Goal: Task Accomplishment & Management: Complete application form

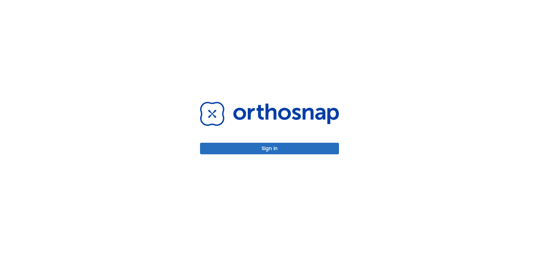
click at [302, 149] on button "Sign in" at bounding box center [269, 149] width 139 height 12
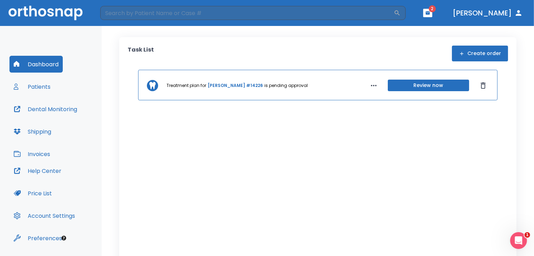
click at [49, 85] on button "Patients" at bounding box center [31, 86] width 45 height 17
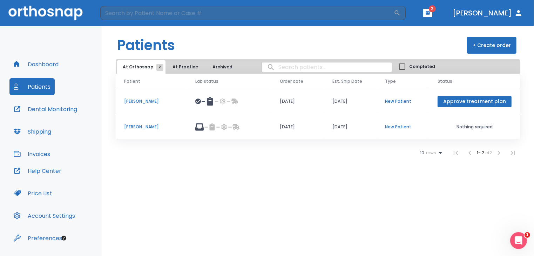
click at [299, 65] on input "search" at bounding box center [327, 67] width 130 height 14
type input "m"
click at [493, 48] on button "+ Create order" at bounding box center [491, 45] width 49 height 17
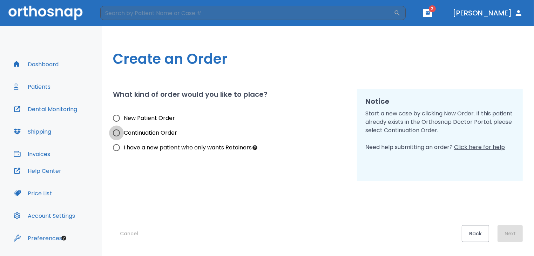
click at [115, 134] on input "Continuation Order" at bounding box center [116, 133] width 15 height 15
radio input "true"
click at [115, 120] on input "New Patient Order" at bounding box center [116, 118] width 15 height 15
radio input "true"
click at [516, 235] on button "Next" at bounding box center [510, 233] width 25 height 17
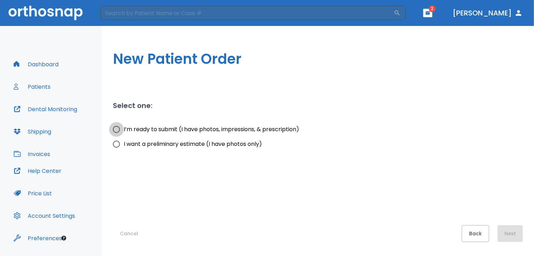
click at [116, 128] on input "I’m ready to submit (I have photos, impressions, & prescription)" at bounding box center [116, 129] width 15 height 15
radio input "true"
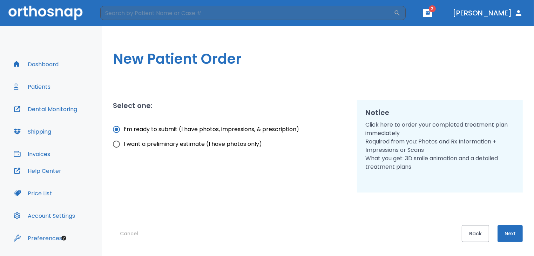
click at [511, 234] on button "Next" at bounding box center [510, 233] width 25 height 17
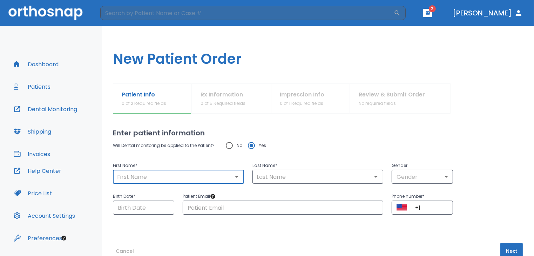
click at [150, 180] on input "text" at bounding box center [178, 177] width 127 height 10
type input "m"
type input "Moses Sandel"
click at [159, 173] on input "Moses Sandel" at bounding box center [178, 177] width 127 height 10
type input "Moses"
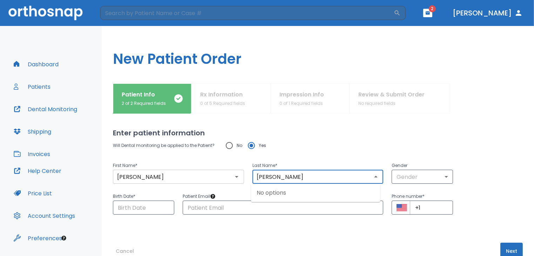
type input "Sandel"
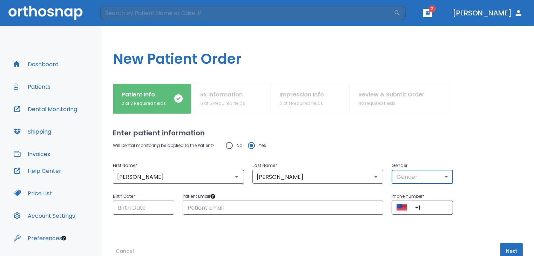
click at [421, 177] on body "​ 2 Dr. Aaron Dashboard Patients Dental Monitoring Shipping Invoices Help Cente…" at bounding box center [267, 128] width 534 height 256
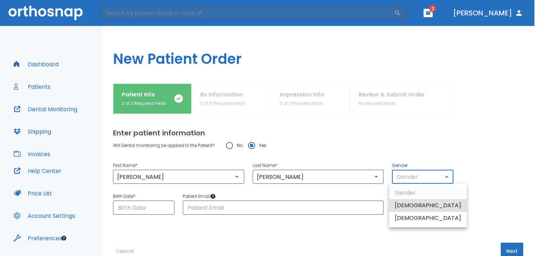
click at [396, 204] on li "Male" at bounding box center [428, 205] width 78 height 13
type input "1"
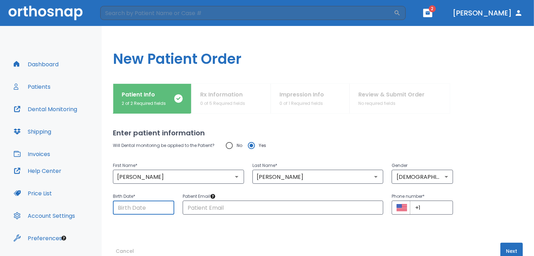
click at [119, 207] on input "Choose date" at bounding box center [143, 208] width 61 height 14
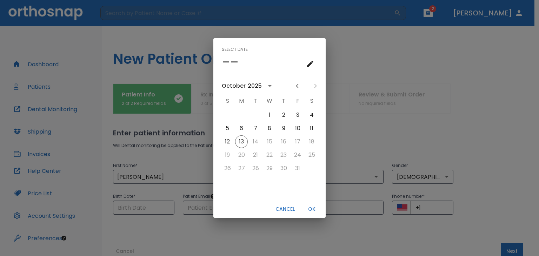
click at [240, 83] on div "October" at bounding box center [234, 86] width 24 height 8
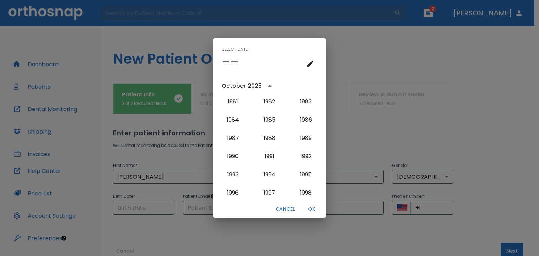
scroll to position [493, 0]
click at [233, 120] on button "1984" at bounding box center [232, 120] width 25 height 13
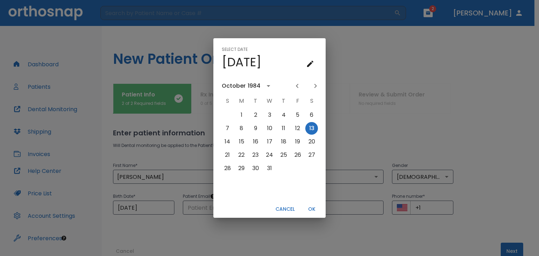
scroll to position [0, 0]
click at [230, 83] on div "October" at bounding box center [234, 86] width 24 height 8
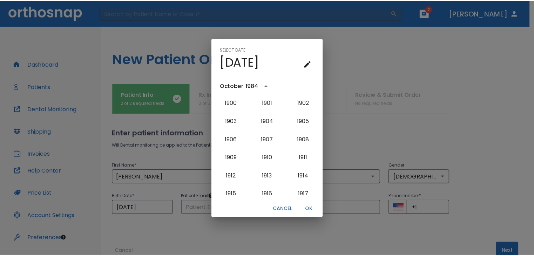
scroll to position [466, 0]
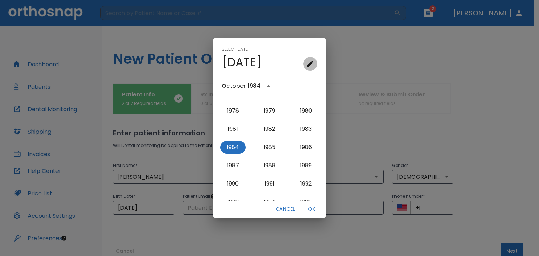
click at [307, 65] on icon "calendar view is open, go to text input view" at bounding box center [310, 64] width 8 height 8
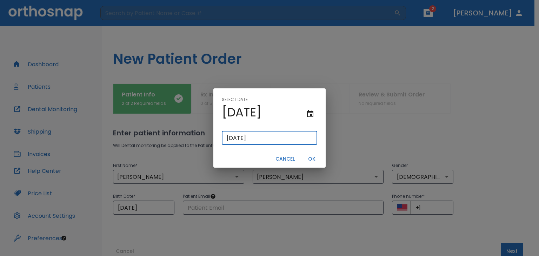
click at [237, 137] on input "10/13/1984" at bounding box center [269, 138] width 95 height 14
type input "10/01/1984"
type input "10/1/1984"
type input "10/01/0984"
type input "10/1/984"
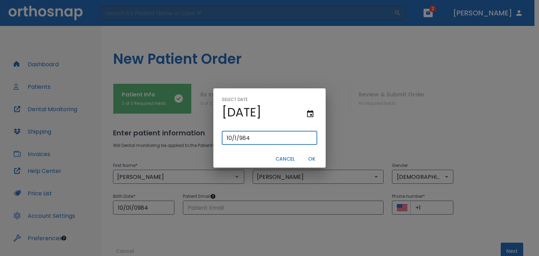
type input "01/19/0084"
type input "01/98/4"
type input "07/19/0084"
type input "07/19/84"
type input "07/01/0984"
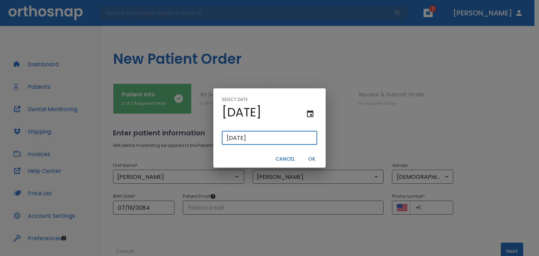
type input "07/1/984"
type input "07/21/0984"
type input "07/21/984"
type input "07/20/1984"
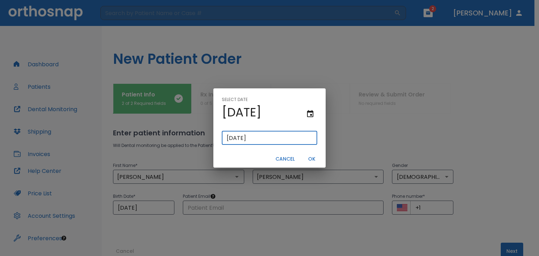
click at [310, 162] on button "OK" at bounding box center [311, 159] width 22 height 12
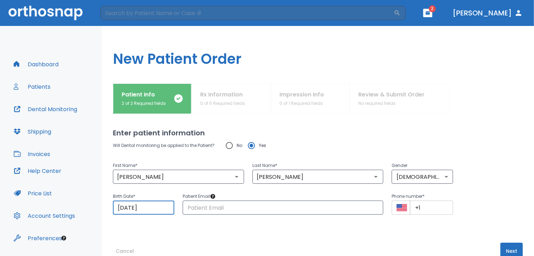
click at [420, 206] on input "+1" at bounding box center [431, 208] width 43 height 14
paste input "(404) 514-4623"
type input "+1 (404) 514-4623"
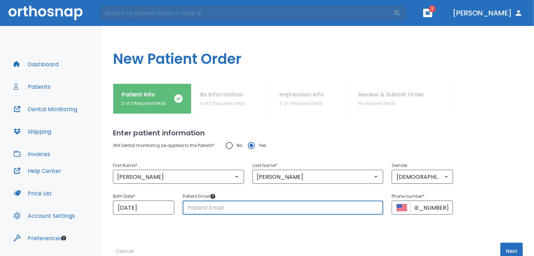
scroll to position [0, 0]
click at [266, 206] on input "text" at bounding box center [283, 208] width 201 height 14
type input "smsandel@me.com"
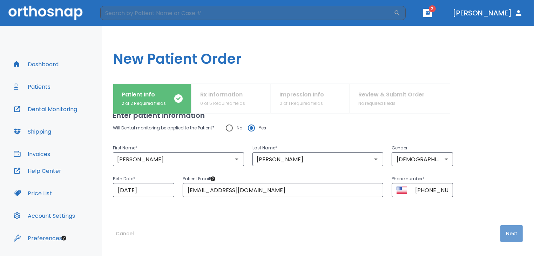
click at [509, 237] on button "Next" at bounding box center [511, 233] width 22 height 17
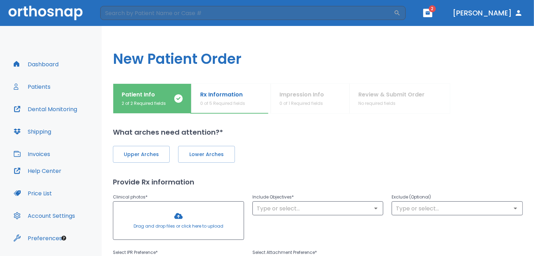
scroll to position [0, 0]
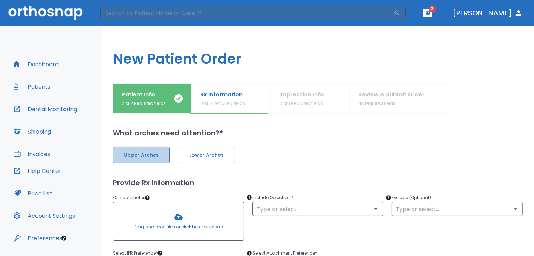
click at [140, 152] on span "Upper Arches" at bounding box center [141, 154] width 42 height 7
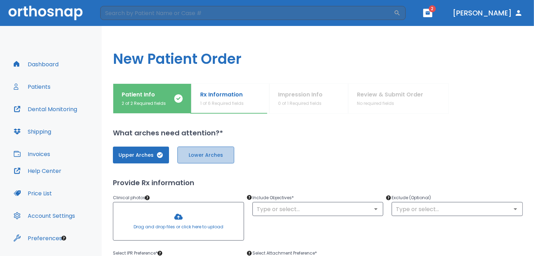
click at [234, 159] on button "Lower Arches" at bounding box center [205, 155] width 57 height 17
click at [180, 228] on div at bounding box center [178, 221] width 130 height 38
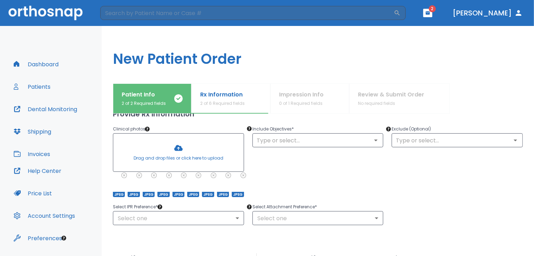
scroll to position [69, 0]
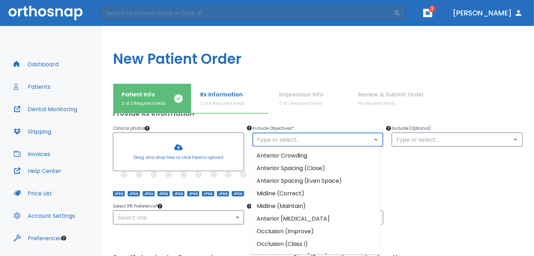
click at [330, 139] on input "text" at bounding box center [318, 140] width 127 height 10
click at [307, 156] on li "Anterior Crowding" at bounding box center [315, 155] width 129 height 13
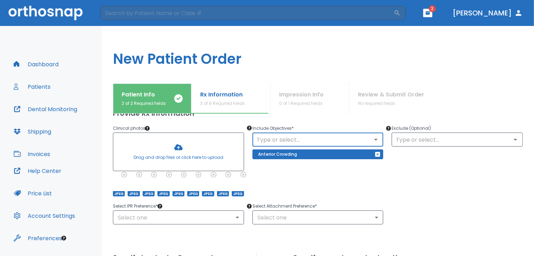
click at [302, 139] on input "text" at bounding box center [318, 140] width 127 height 10
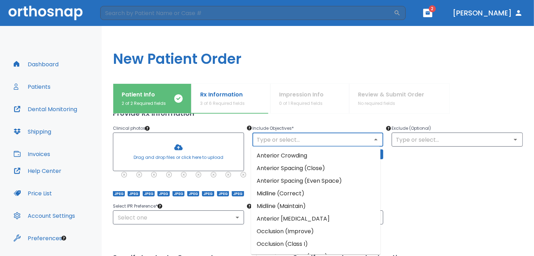
click at [283, 224] on li "Anterior Crossbite" at bounding box center [315, 219] width 129 height 13
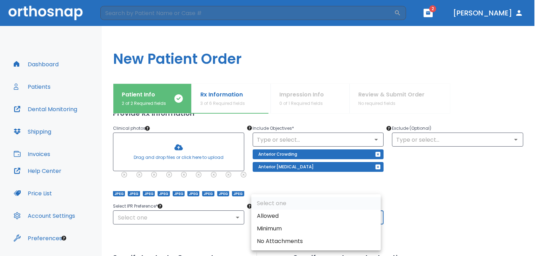
click at [308, 218] on body "​ 2 Dr. Aaron Dashboard Patients Dental Monitoring Shipping Invoices Help Cente…" at bounding box center [269, 128] width 539 height 256
click at [293, 215] on li "Allowed" at bounding box center [315, 216] width 129 height 13
type input "1"
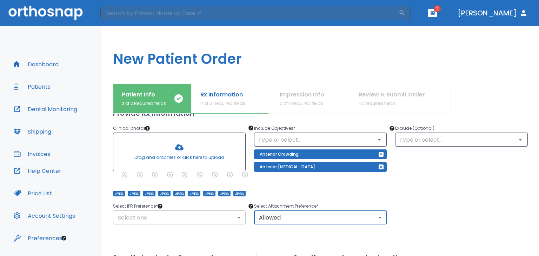
click at [222, 217] on body "​ 2 Dr. Aaron Dashboard Patients Dental Monitoring Shipping Invoices Help Cente…" at bounding box center [269, 128] width 539 height 256
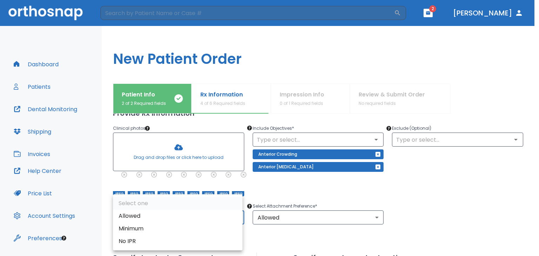
click at [176, 243] on li "No IPR" at bounding box center [177, 241] width 129 height 13
type input "0"
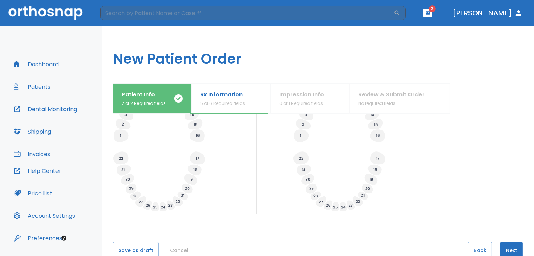
scroll to position [286, 0]
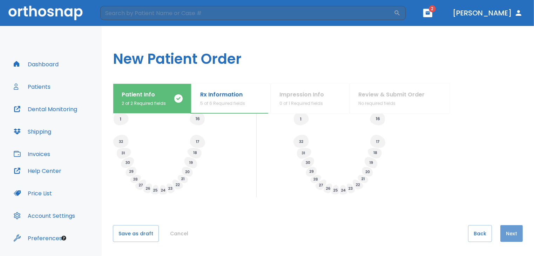
click at [518, 234] on button "Next" at bounding box center [511, 233] width 22 height 17
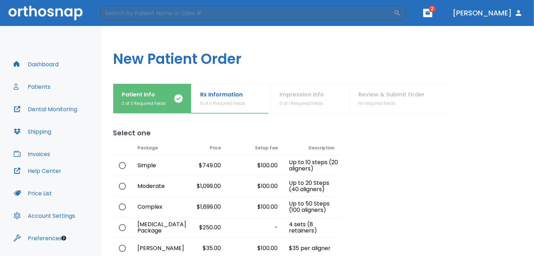
click at [126, 187] on input "radio" at bounding box center [122, 186] width 15 height 15
radio input "true"
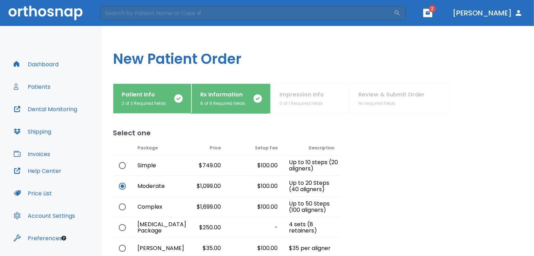
scroll to position [61, 0]
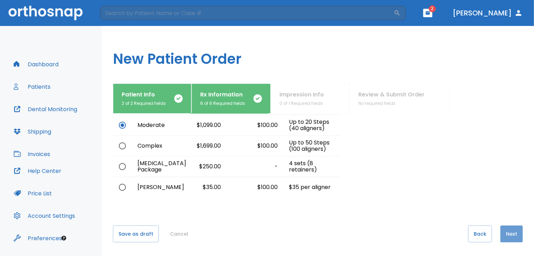
click at [503, 233] on button "Next" at bounding box center [511, 233] width 22 height 17
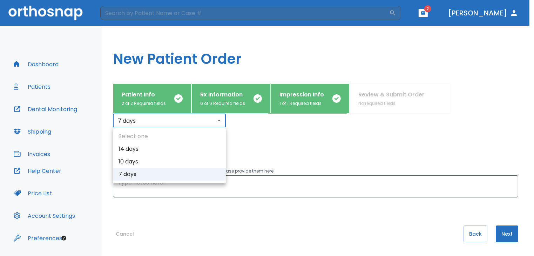
scroll to position [181, 0]
click at [149, 118] on body "​ 2 Dr. Aaron Dashboard Patients Dental Monitoring Shipping Invoices Help Cente…" at bounding box center [269, 128] width 539 height 256
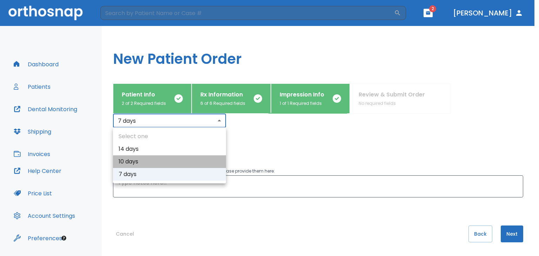
click at [134, 165] on li "10 days" at bounding box center [169, 161] width 113 height 13
type input "2"
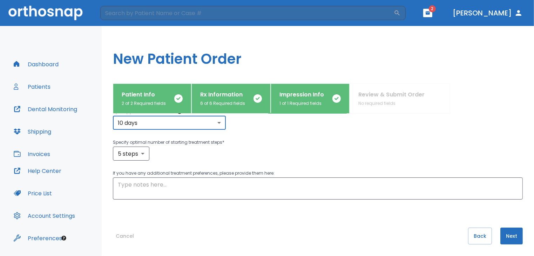
scroll to position [179, 0]
click at [508, 235] on button "Next" at bounding box center [511, 235] width 22 height 17
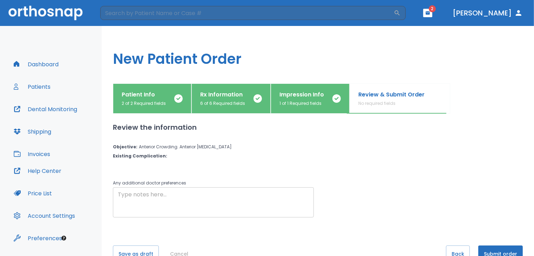
scroll to position [20, 0]
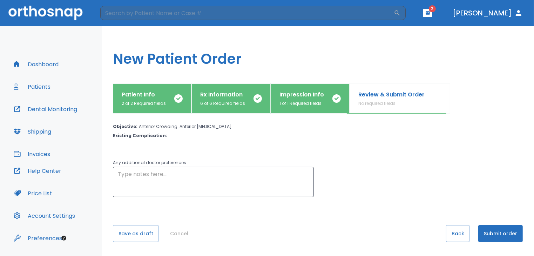
click at [502, 234] on button "Submit order" at bounding box center [500, 233] width 45 height 17
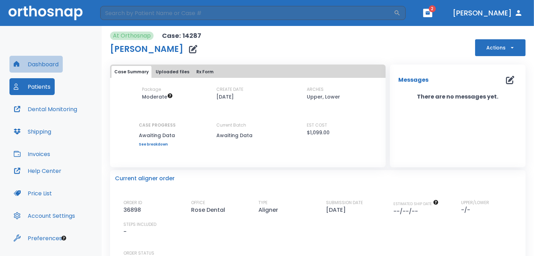
click at [38, 65] on button "Dashboard" at bounding box center [35, 64] width 53 height 17
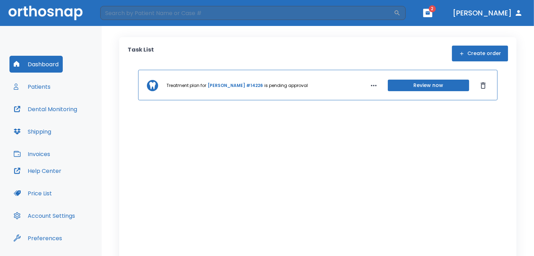
click at [477, 53] on button "Create order" at bounding box center [480, 54] width 56 height 16
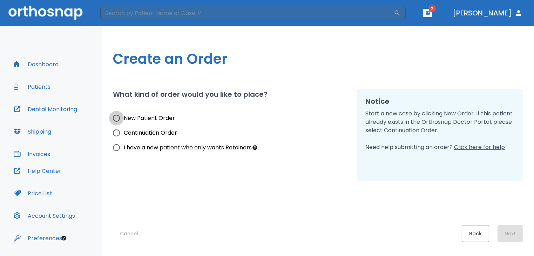
click at [116, 116] on input "New Patient Order" at bounding box center [116, 118] width 15 height 15
radio input "true"
click at [506, 235] on button "Next" at bounding box center [510, 233] width 25 height 17
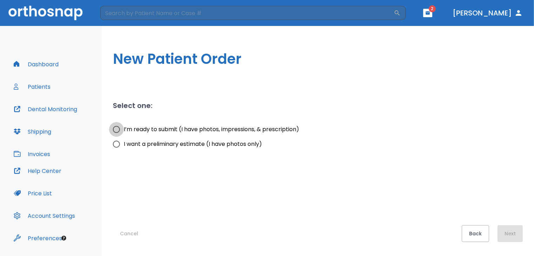
click at [116, 131] on input "I’m ready to submit (I have photos, impressions, & prescription)" at bounding box center [116, 129] width 15 height 15
radio input "true"
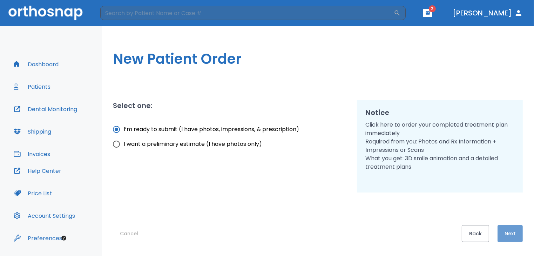
click at [513, 237] on button "Next" at bounding box center [510, 233] width 25 height 17
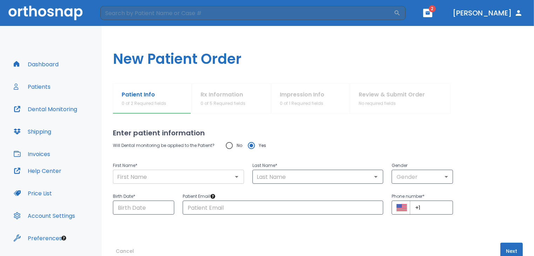
click at [142, 180] on input "text" at bounding box center [178, 177] width 127 height 10
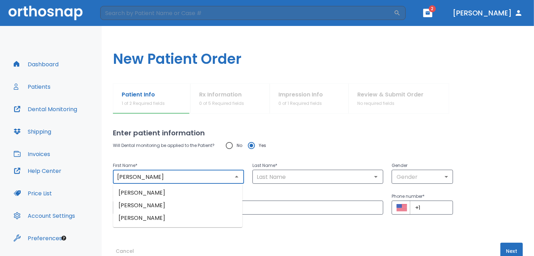
type input "Laura"
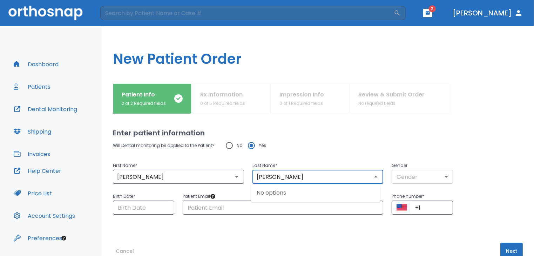
type input "Fincher"
click at [398, 174] on body "​ 2 Dr. Aaron Dashboard Patients Dental Monitoring Shipping Invoices Help Cente…" at bounding box center [267, 128] width 534 height 256
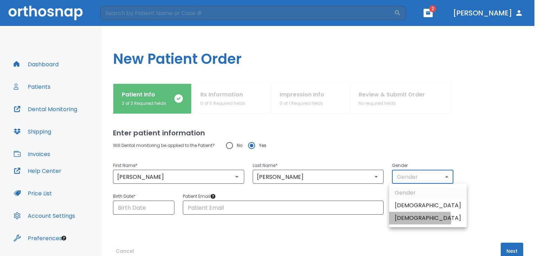
click at [410, 220] on li "Female" at bounding box center [428, 218] width 78 height 13
type input "0"
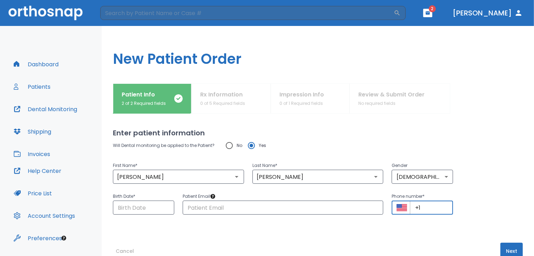
click at [424, 204] on input "+1" at bounding box center [431, 208] width 43 height 14
paste input "(770) 881-0509"
type input "+1 (770) 881-0509"
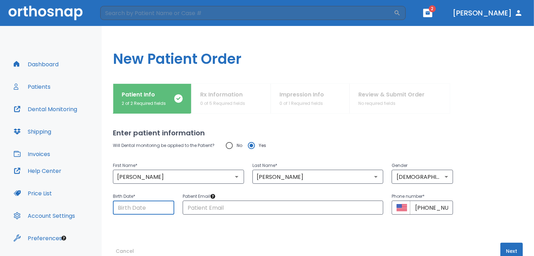
click at [121, 205] on input "Choose date" at bounding box center [143, 208] width 61 height 14
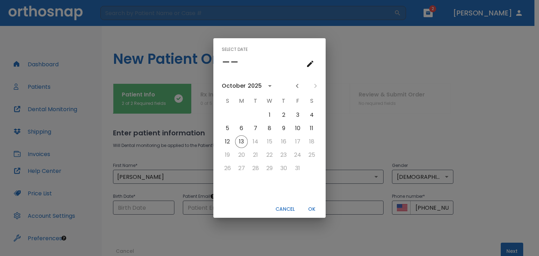
click at [310, 65] on icon "calendar view is open, go to text input view" at bounding box center [310, 64] width 6 height 6
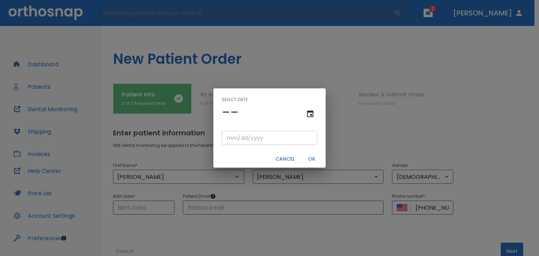
click at [233, 139] on input "tel" at bounding box center [269, 138] width 95 height 14
type input "02/01/"
type input "02/01/0001"
type input "02/01/1"
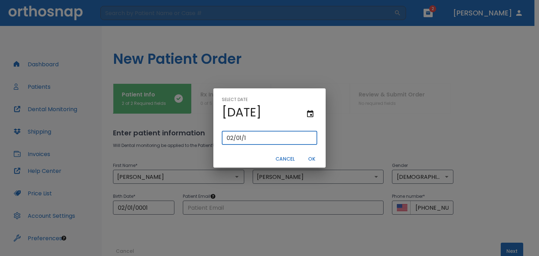
type input "02/01/0019"
type input "02/01/19"
type input "02/01/0197"
type input "02/01/197"
type input "02/01/1973"
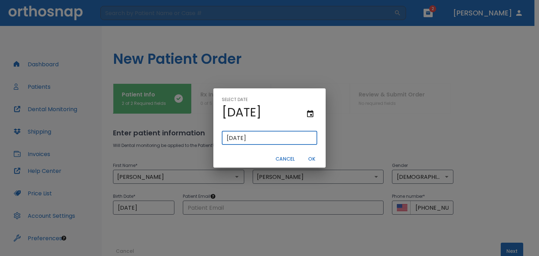
type input "02/01/1973"
click at [308, 158] on button "OK" at bounding box center [311, 159] width 22 height 12
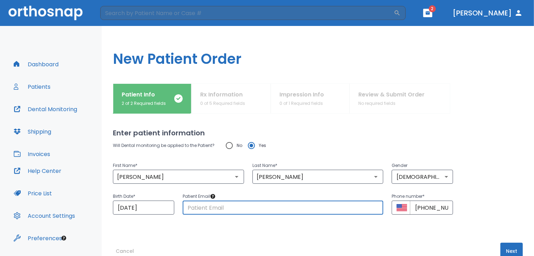
click at [228, 207] on input "text" at bounding box center [283, 208] width 201 height 14
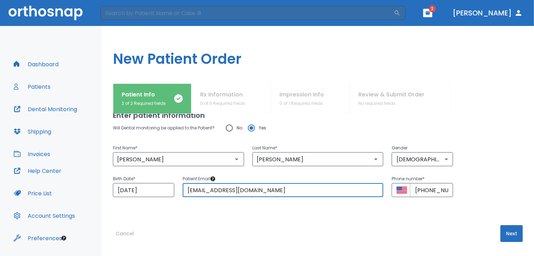
type input "laurafincherrn@gmail.com"
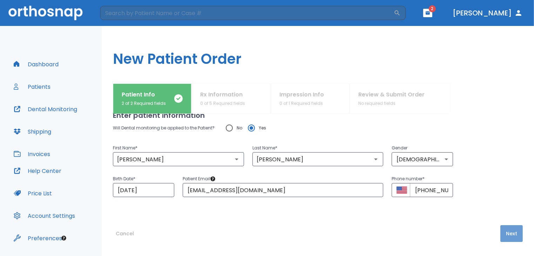
click at [500, 240] on button "Next" at bounding box center [511, 233] width 22 height 17
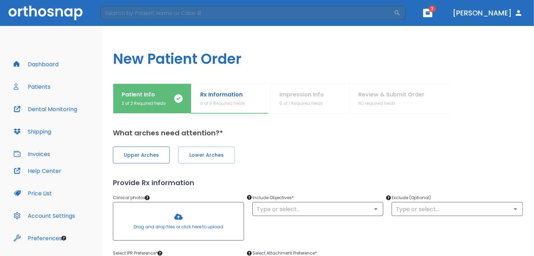
click at [126, 152] on span "Upper Arches" at bounding box center [141, 154] width 42 height 7
click at [221, 155] on span "Lower Arches" at bounding box center [206, 154] width 42 height 7
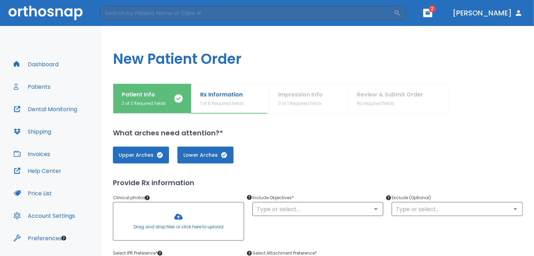
click at [175, 228] on div at bounding box center [178, 221] width 130 height 38
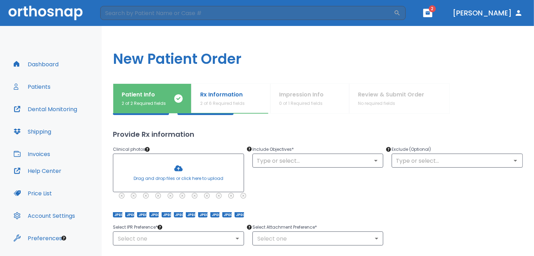
scroll to position [47, 0]
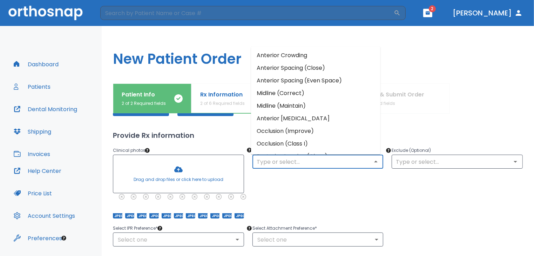
click at [338, 159] on input "text" at bounding box center [318, 162] width 127 height 10
click at [298, 52] on li "Anterior Crowding" at bounding box center [315, 55] width 129 height 13
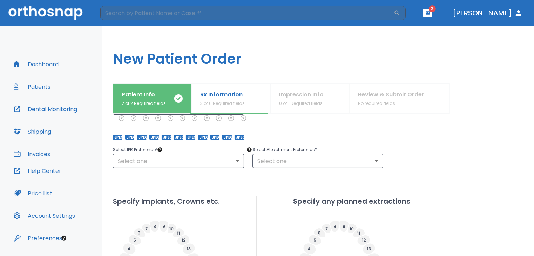
scroll to position [126, 0]
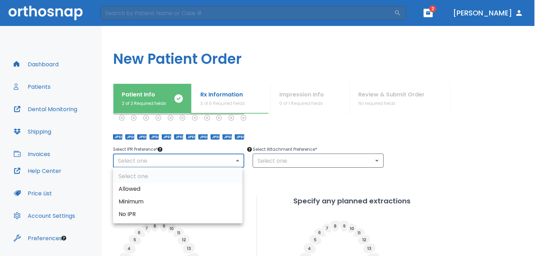
click at [209, 161] on body "​ 2 Dr. Aaron Dashboard Patients Dental Monitoring Shipping Invoices Help Cente…" at bounding box center [269, 128] width 539 height 256
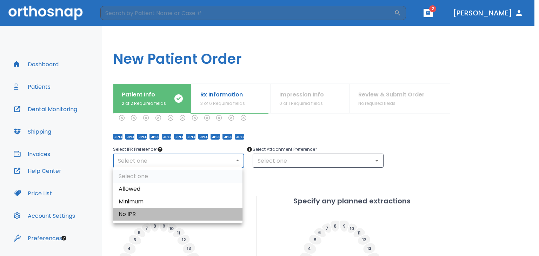
click at [173, 216] on li "No IPR" at bounding box center [177, 214] width 129 height 13
type input "0"
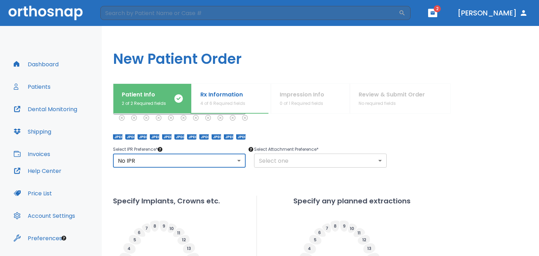
click at [283, 159] on body "​ 2 Dr. Aaron Dashboard Patients Dental Monitoring Shipping Invoices Help Cente…" at bounding box center [269, 128] width 539 height 256
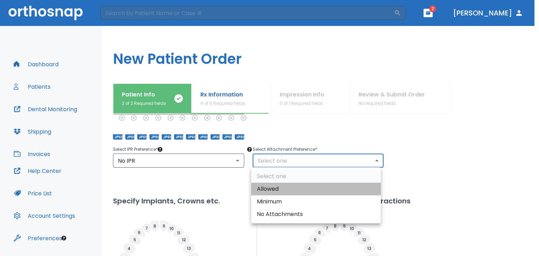
click at [276, 188] on li "Allowed" at bounding box center [315, 189] width 129 height 13
type input "1"
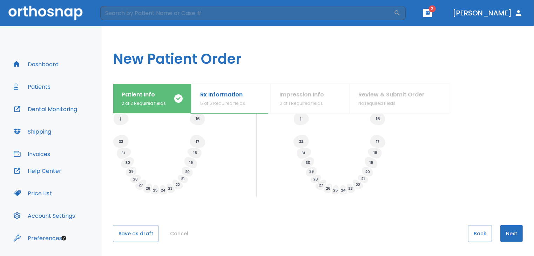
scroll to position [20, 0]
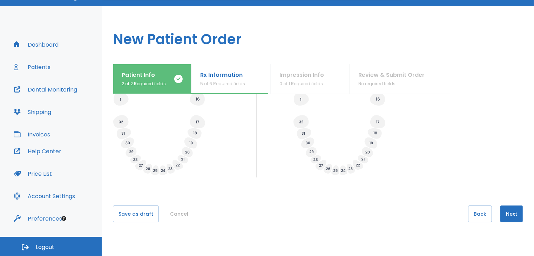
click at [512, 222] on button "Next" at bounding box center [511, 214] width 22 height 17
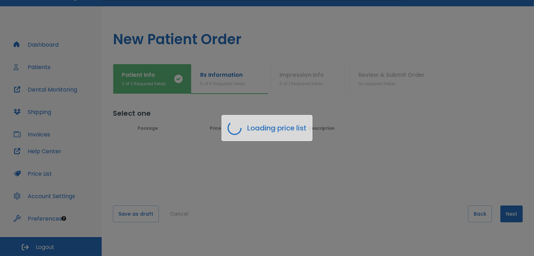
scroll to position [0, 0]
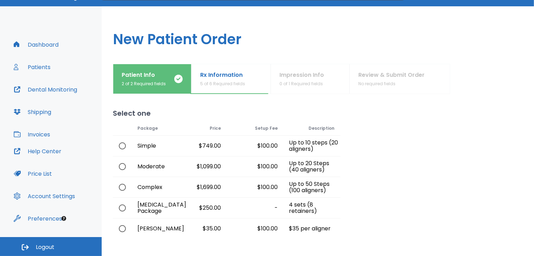
click at [121, 162] on input "radio" at bounding box center [122, 166] width 15 height 15
radio input "true"
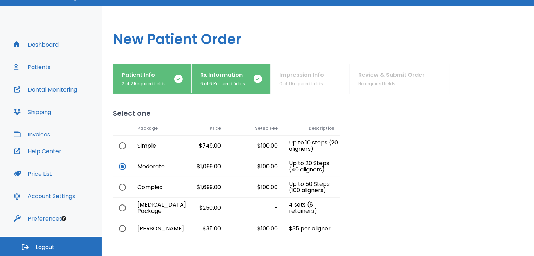
scroll to position [61, 0]
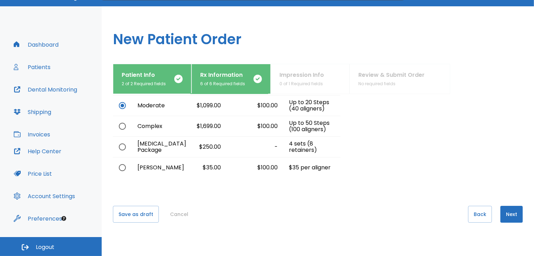
click at [509, 211] on button "Next" at bounding box center [511, 214] width 22 height 17
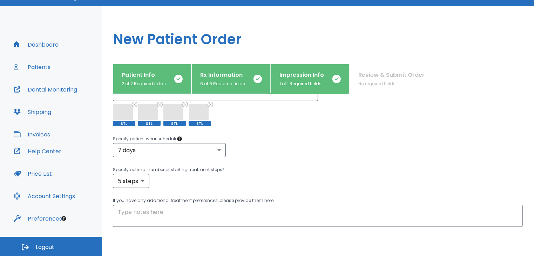
scroll to position [141, 0]
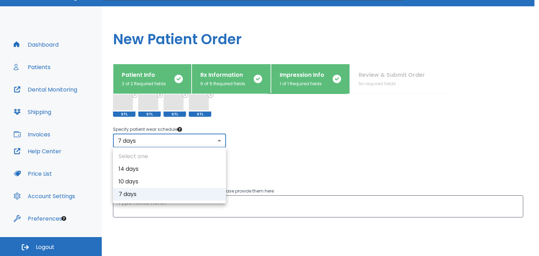
click at [208, 139] on body "​ 2 Dr. Aaron Dashboard Patients Dental Monitoring Shipping Invoices Help Cente…" at bounding box center [269, 108] width 539 height 256
click at [189, 180] on li "10 days" at bounding box center [169, 181] width 113 height 13
type input "2"
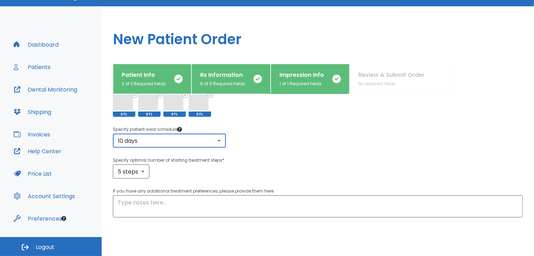
scroll to position [181, 0]
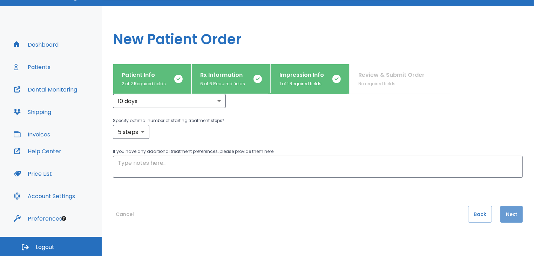
click at [510, 215] on button "Next" at bounding box center [511, 214] width 22 height 17
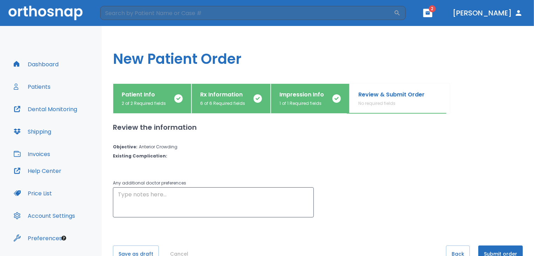
scroll to position [20, 0]
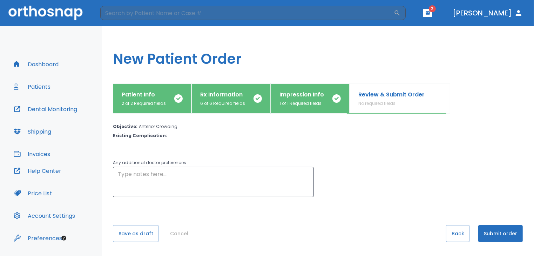
click at [493, 236] on button "Submit order" at bounding box center [500, 233] width 45 height 17
